Goal: Task Accomplishment & Management: Use online tool/utility

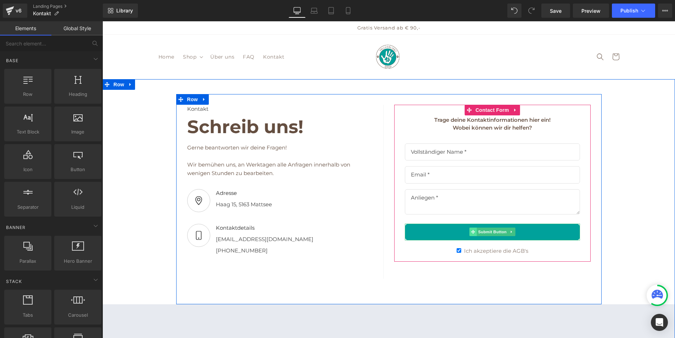
click at [473, 231] on span at bounding box center [472, 231] width 7 height 9
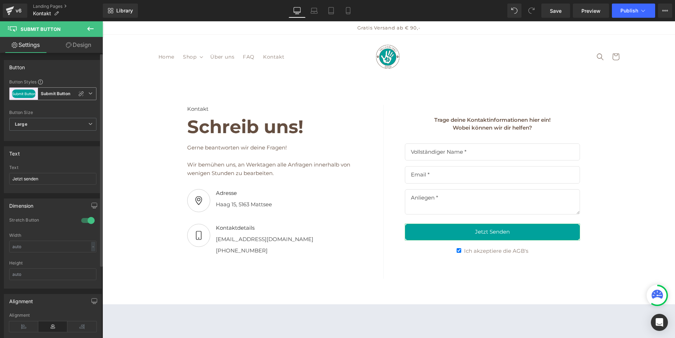
click at [46, 94] on b "Submit Button" at bounding box center [55, 94] width 29 height 6
click at [82, 92] on div at bounding box center [78, 93] width 9 height 9
type input "Color 7"
type input "Color 1"
type input "Color 7"
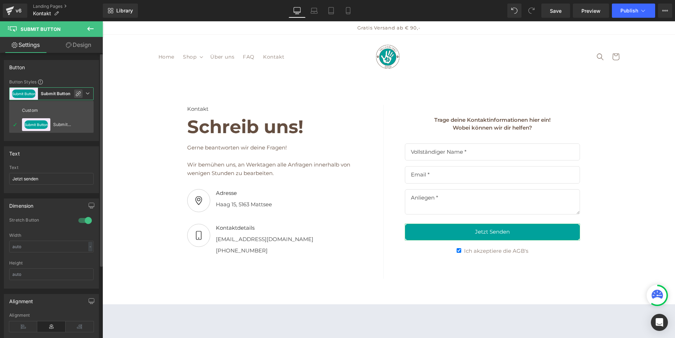
type input "Color 1"
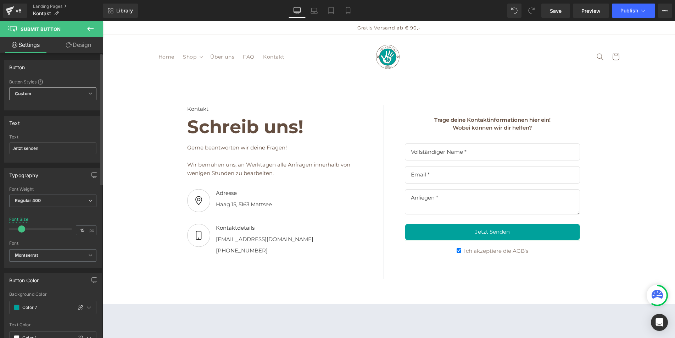
click at [71, 94] on span "Custom" at bounding box center [52, 93] width 87 height 13
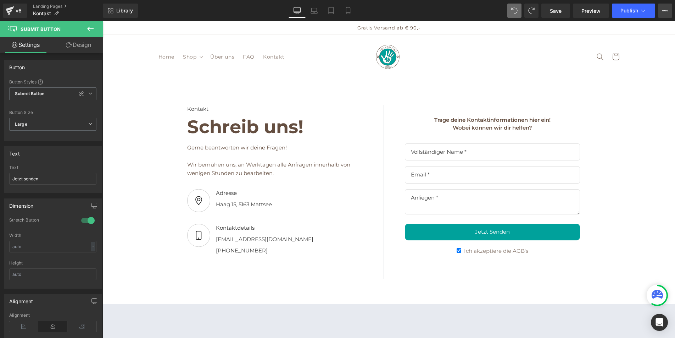
click at [670, 11] on button "View Live Page View with current Template Save Template to Library Schedule Pub…" at bounding box center [665, 11] width 14 height 14
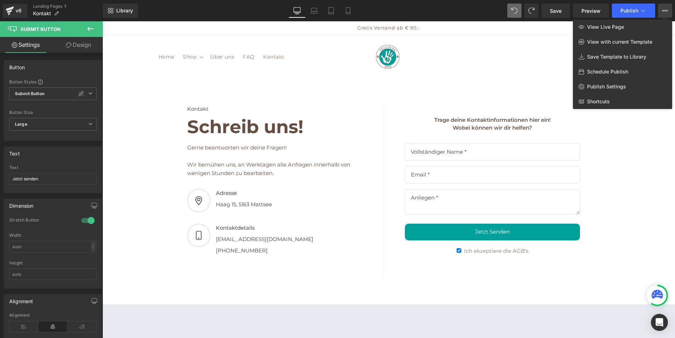
click at [440, 15] on div "Library Desktop Desktop Laptop Tablet Mobile Save Preview Publish Scheduled Vie…" at bounding box center [389, 11] width 572 height 14
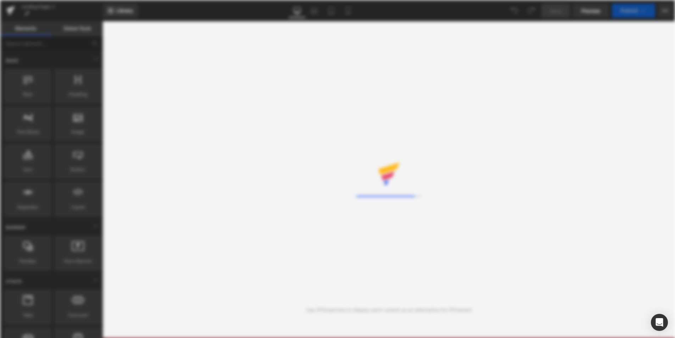
click at [553, 25] on div "Loading Core Editor" at bounding box center [337, 169] width 675 height 338
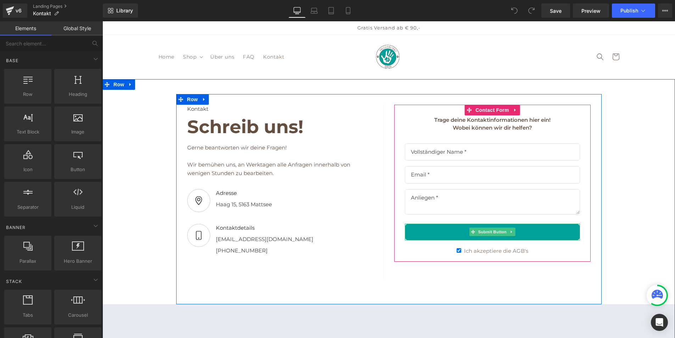
click at [421, 233] on button "Jetzt senden" at bounding box center [492, 231] width 175 height 17
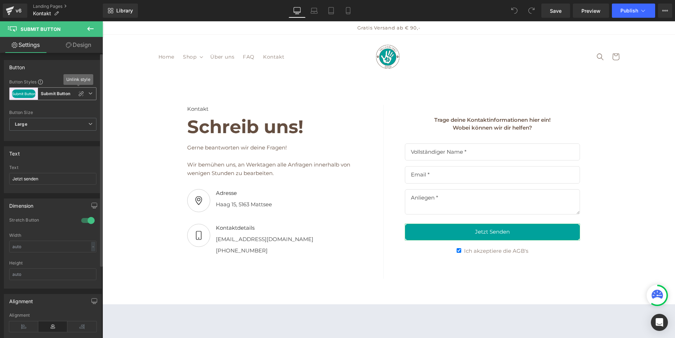
click at [90, 93] on span "Submit Button Submit Button" at bounding box center [52, 93] width 87 height 13
click at [80, 66] on div "Button" at bounding box center [52, 66] width 97 height 13
click at [48, 29] on span "Submit Button" at bounding box center [41, 29] width 40 height 6
click at [90, 28] on icon at bounding box center [90, 29] width 6 height 4
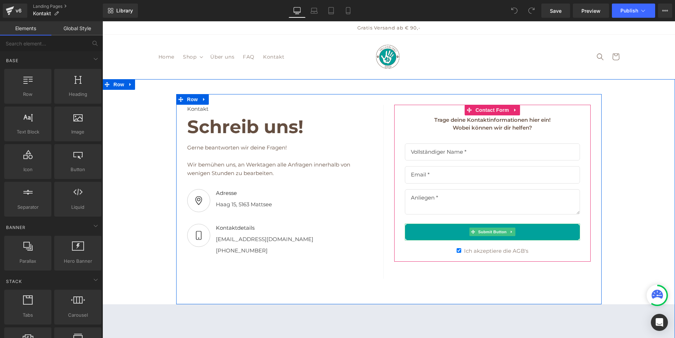
click at [543, 228] on button "Jetzt senden" at bounding box center [492, 231] width 175 height 17
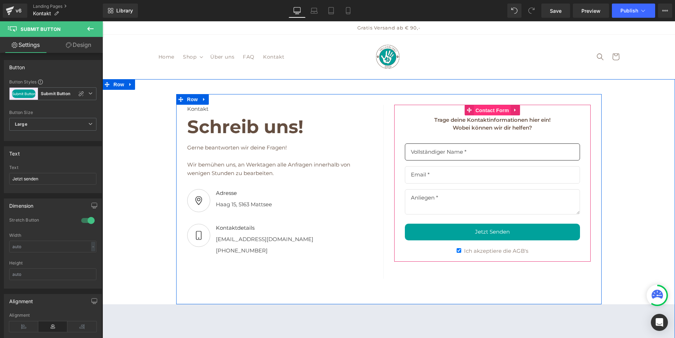
click at [494, 111] on span "Contact Form" at bounding box center [492, 110] width 37 height 11
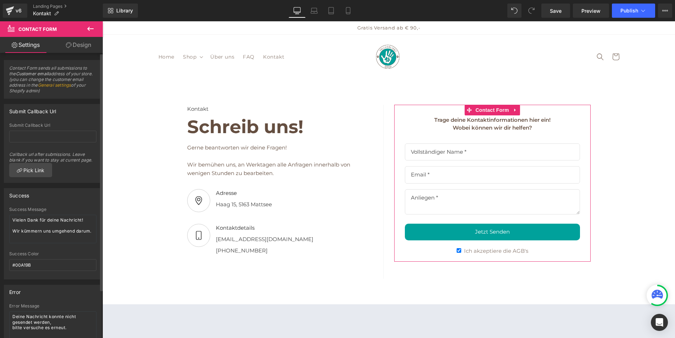
click at [70, 85] on link "General settings" at bounding box center [54, 84] width 33 height 5
